Goal: Ask a question

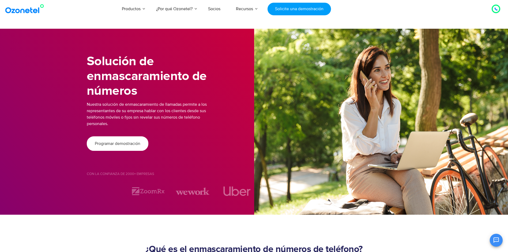
click at [132, 143] on span "Programar demostración" at bounding box center [118, 143] width 46 height 4
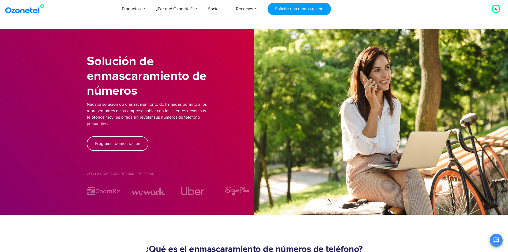
click at [497, 8] on icon at bounding box center [495, 9] width 3 height 3
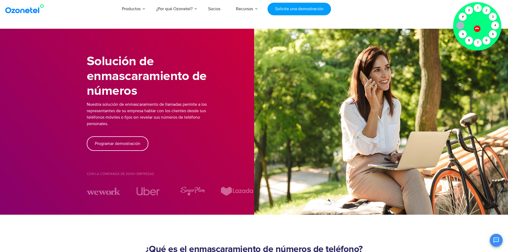
click at [478, 28] on icon at bounding box center [477, 28] width 5 height 5
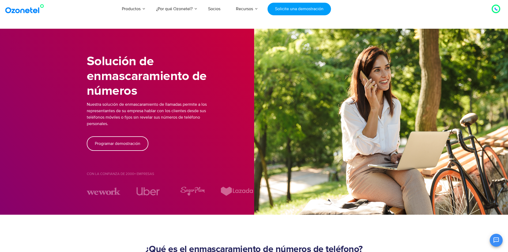
click at [493, 242] on button "Abrir chat" at bounding box center [496, 239] width 13 height 13
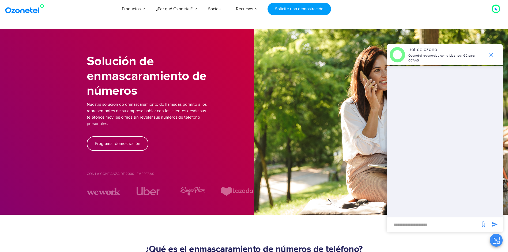
click at [433, 223] on input "nuevo-mensaje-entrada" at bounding box center [434, 224] width 88 height 9
type input "**********"
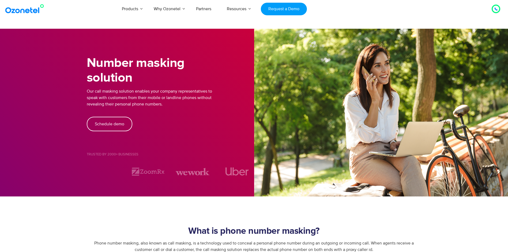
click at [222, 127] on div "Schedule demo" at bounding box center [170, 124] width 167 height 14
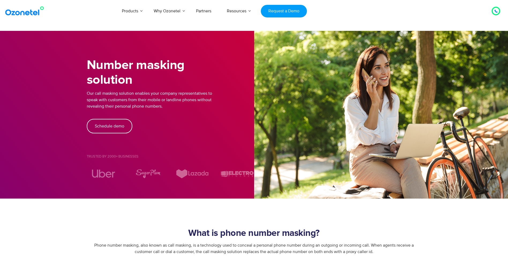
scroll to position [1514, 0]
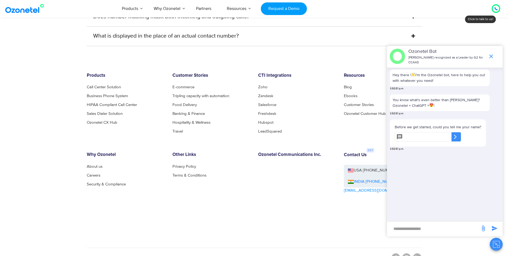
scroll to position [1570, 0]
click at [411, 230] on input "new-msg-input" at bounding box center [434, 228] width 88 height 9
type input "******"
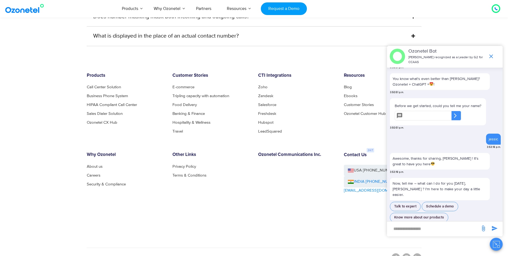
scroll to position [21, 0]
click at [441, 212] on button "Know more about our products" at bounding box center [419, 216] width 58 height 9
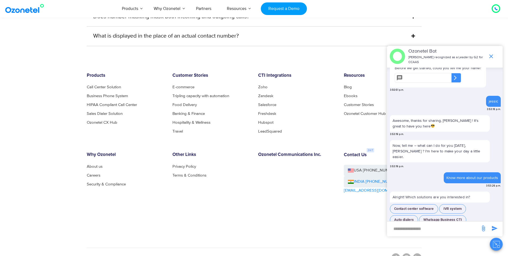
scroll to position [59, 0]
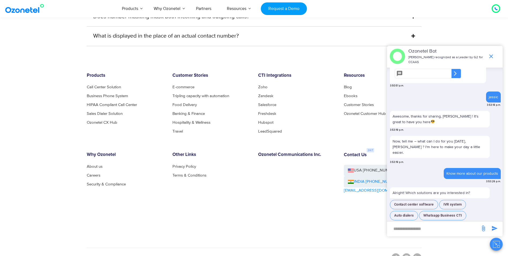
click at [444, 229] on input "new-msg-input" at bounding box center [434, 228] width 88 height 9
click at [434, 200] on button "Contact center software" at bounding box center [414, 204] width 48 height 9
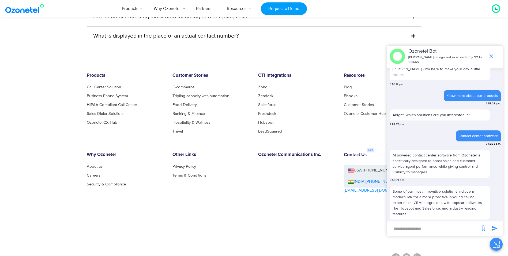
scroll to position [142, 0]
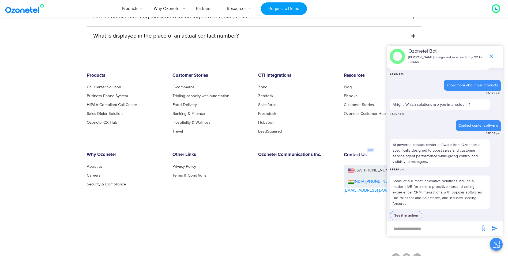
click at [426, 229] on input "new-msg-input" at bounding box center [434, 228] width 88 height 9
type input "**********"
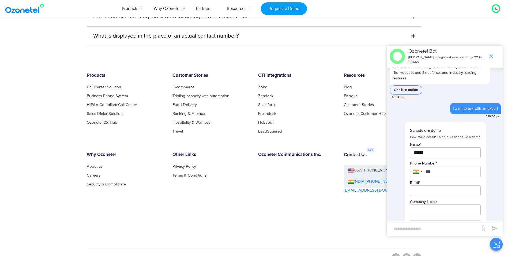
scroll to position [266, 0]
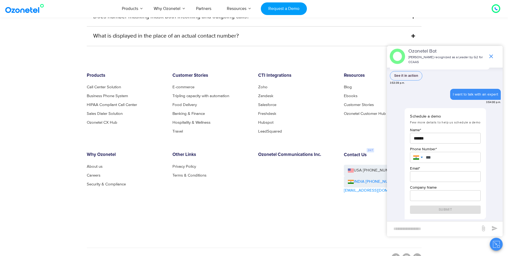
click at [422, 158] on div at bounding box center [417, 157] width 14 height 11
